Goal: Book appointment/travel/reservation

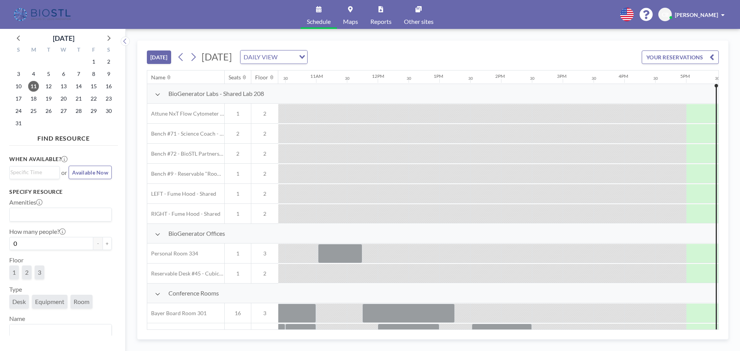
scroll to position [0, 678]
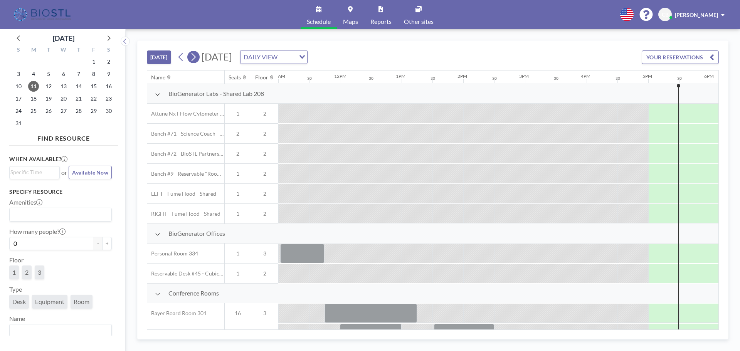
click at [197, 61] on icon at bounding box center [193, 57] width 7 height 12
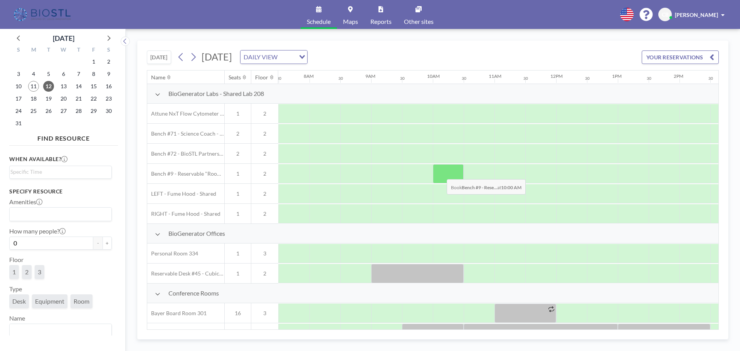
scroll to position [0, 462]
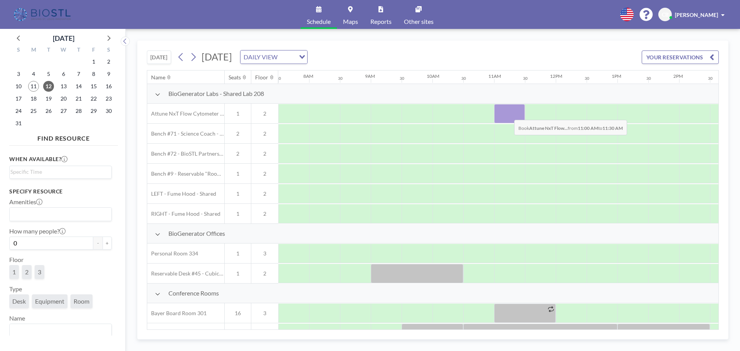
click at [508, 114] on div at bounding box center [509, 113] width 31 height 19
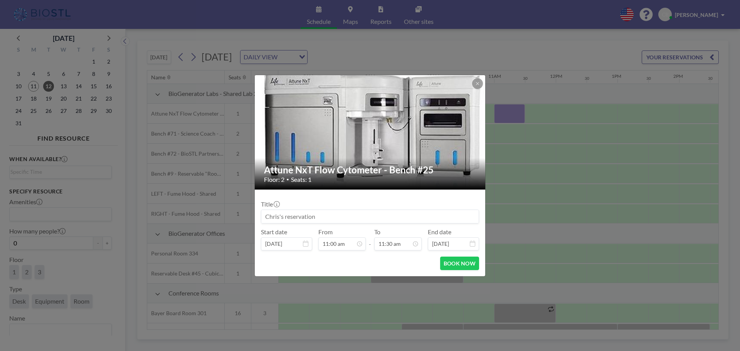
click at [354, 218] on input at bounding box center [369, 216] width 217 height 13
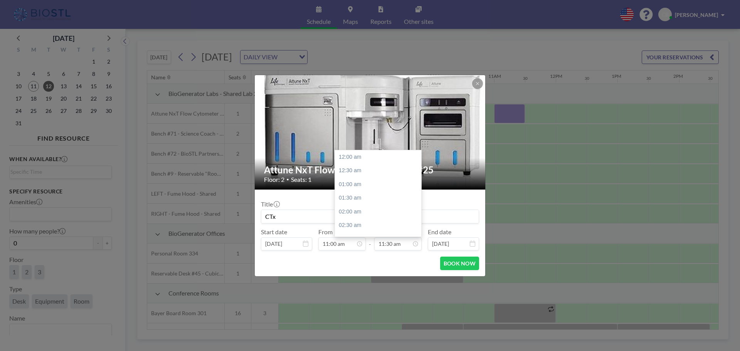
type input "CTx"
click at [394, 245] on input "11:30 am" at bounding box center [397, 243] width 47 height 13
click at [364, 154] on div "03:00 pm" at bounding box center [380, 150] width 90 height 14
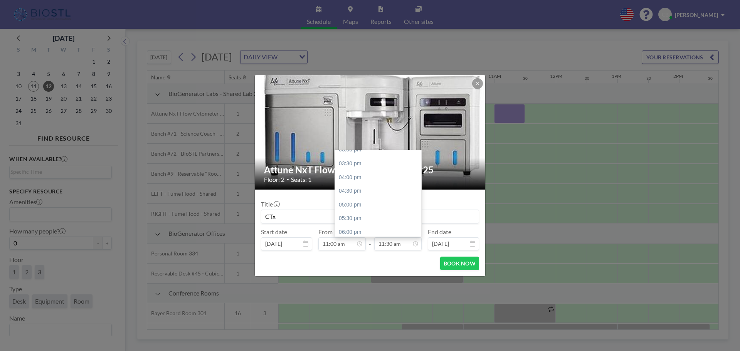
type input "03:00 pm"
click at [339, 184] on div "12:00 pm" at bounding box center [364, 185] width 90 height 14
type input "12:00 pm"
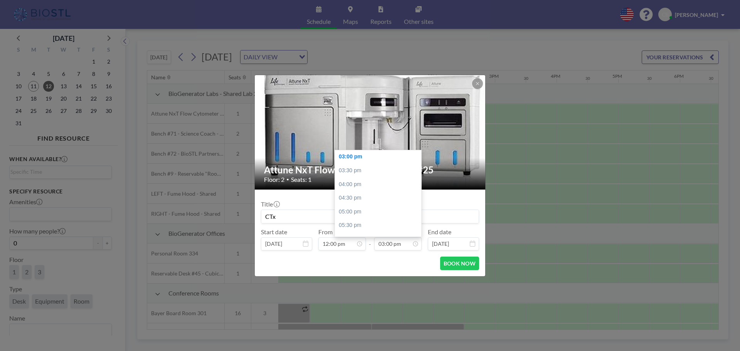
scroll to position [0, 709]
click at [404, 242] on input "03:00 pm" at bounding box center [397, 243] width 47 height 13
click at [370, 212] on div "05:00 pm" at bounding box center [380, 212] width 90 height 14
type input "05:00 pm"
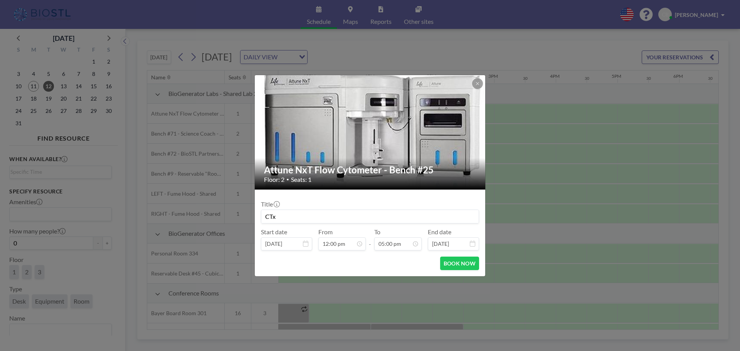
scroll to position [466, 0]
click at [455, 265] on button "BOOK NOW" at bounding box center [459, 263] width 39 height 13
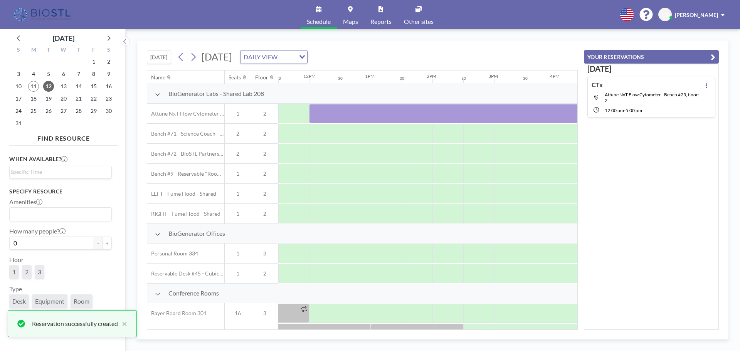
click at [481, 55] on div "[DATE] [DATE] DAILY VIEW Loading..." at bounding box center [362, 55] width 431 height 29
